Goal: Transaction & Acquisition: Purchase product/service

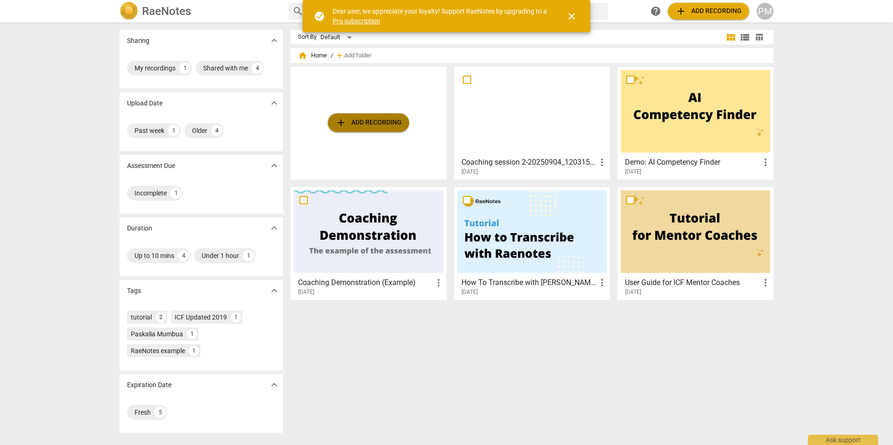
click at [360, 123] on span "add Add recording" at bounding box center [368, 122] width 66 height 11
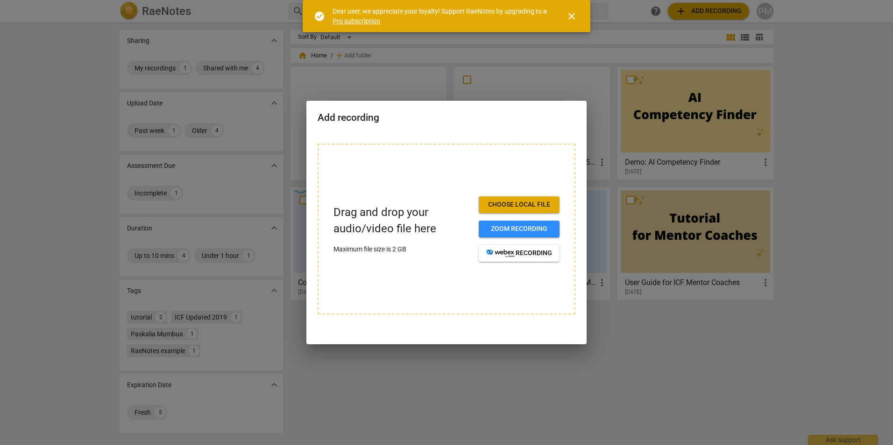
click at [521, 206] on span "Choose local file" at bounding box center [519, 204] width 66 height 9
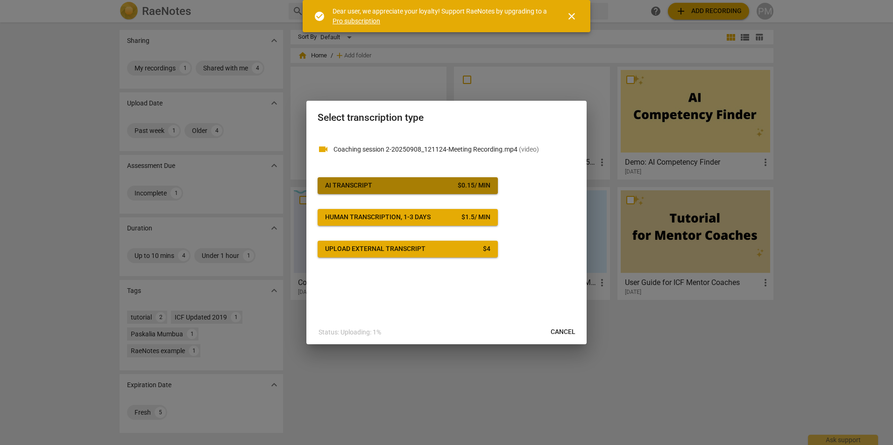
click at [475, 190] on div "$ 0.15 / min" at bounding box center [474, 185] width 33 height 9
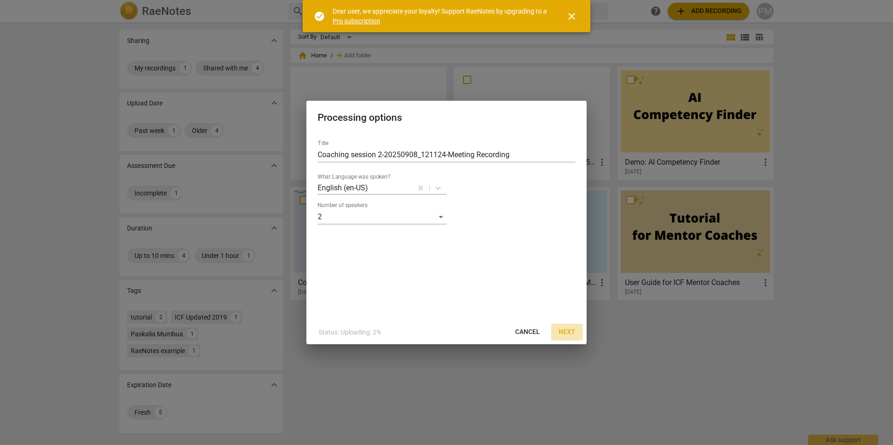
click at [568, 330] on span "Next" at bounding box center [566, 332] width 17 height 9
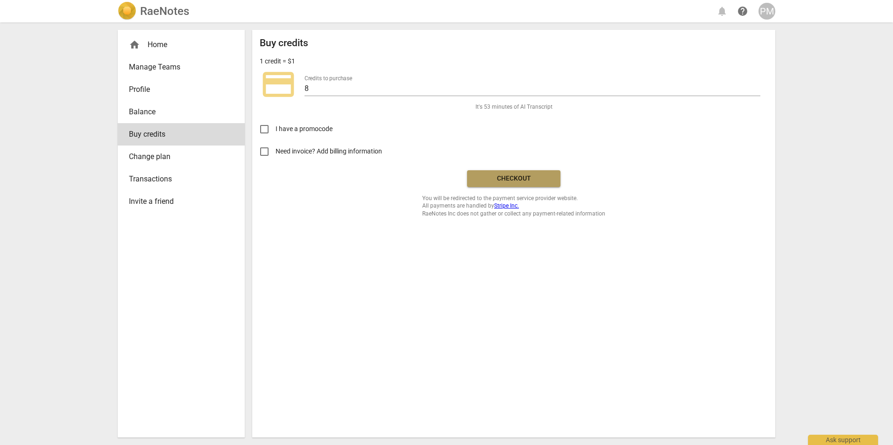
click at [517, 177] on span "Checkout" at bounding box center [513, 178] width 78 height 9
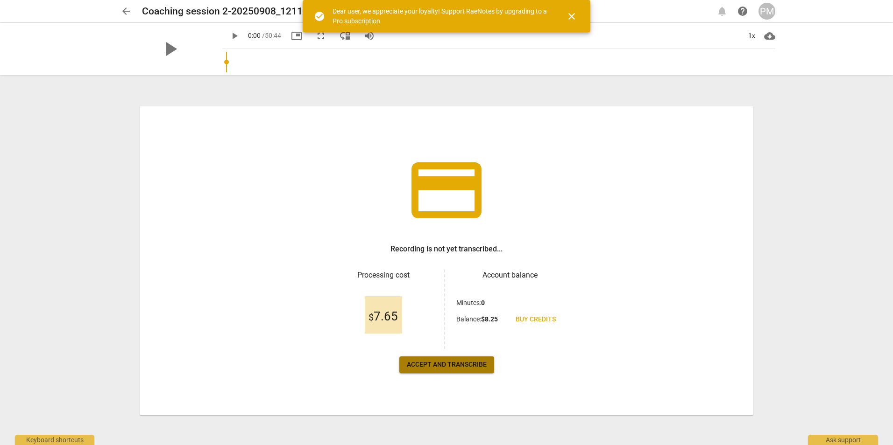
click at [464, 366] on span "Accept and transcribe" at bounding box center [447, 364] width 80 height 9
